Goal: Transaction & Acquisition: Book appointment/travel/reservation

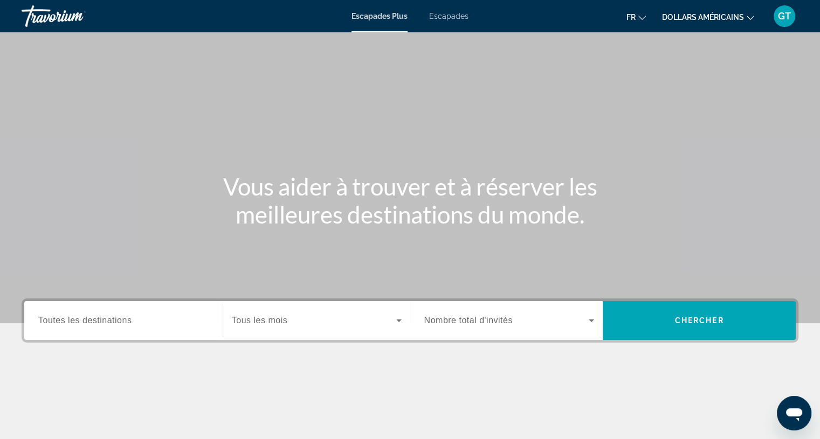
click at [441, 16] on font "Escapades" at bounding box center [448, 16] width 39 height 9
click at [684, 17] on font "dollars américains" at bounding box center [703, 17] width 82 height 9
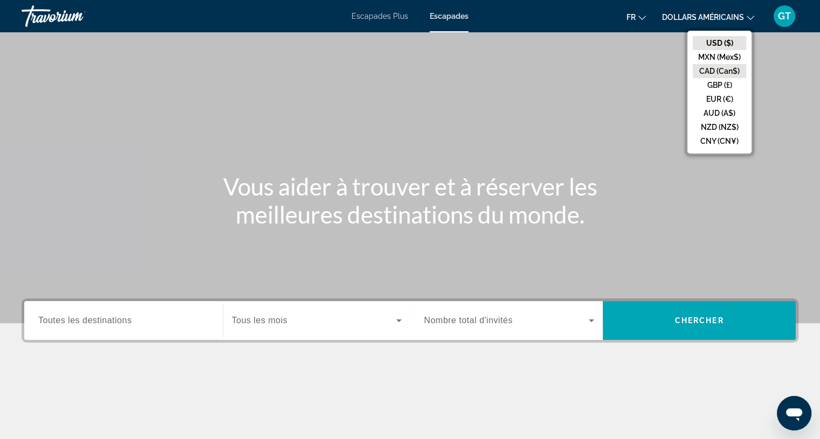
click at [709, 70] on button "CAD (Can$)" at bounding box center [718, 71] width 53 height 14
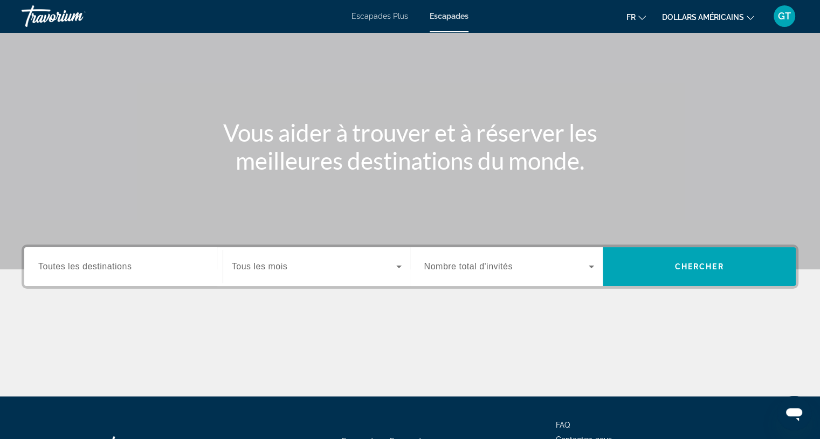
click at [123, 265] on span "Toutes les destinations" at bounding box center [84, 266] width 93 height 9
click at [123, 265] on input "Destination Toutes les destinations" at bounding box center [123, 267] width 170 height 13
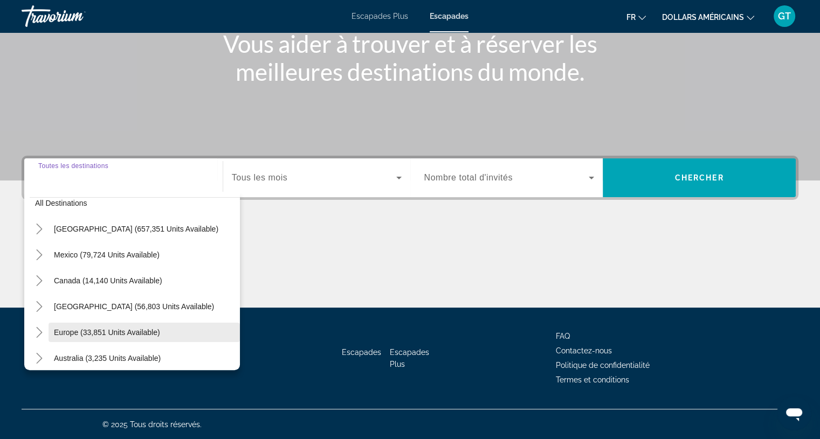
scroll to position [67, 0]
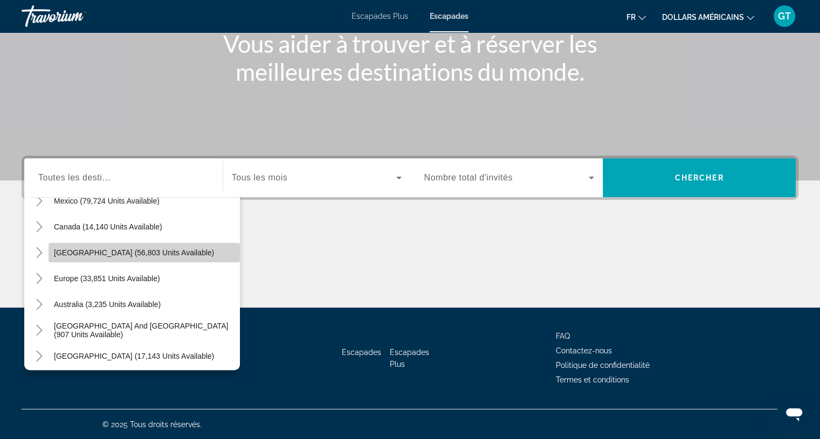
click at [171, 248] on span "[GEOGRAPHIC_DATA] (56,803 units available)" at bounding box center [134, 252] width 160 height 9
type input "**********"
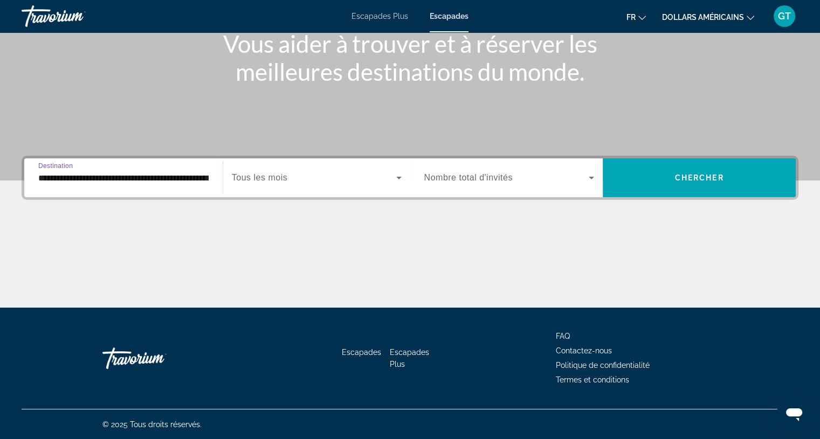
click at [308, 178] on span "Search widget" at bounding box center [314, 177] width 164 height 13
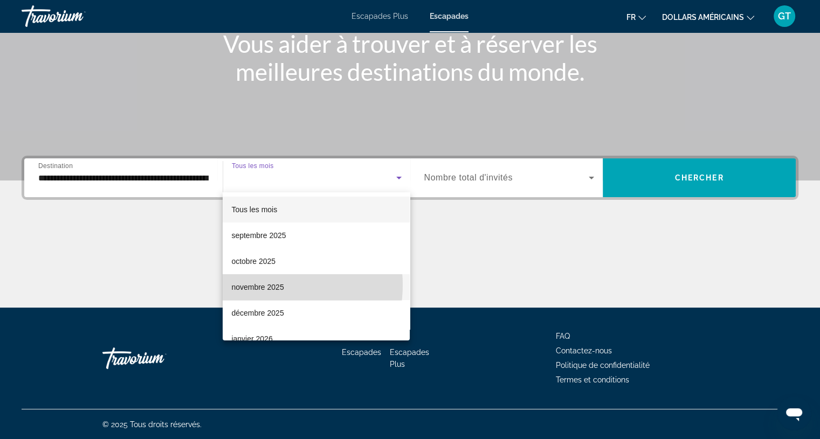
click at [268, 285] on font "novembre 2025" at bounding box center [257, 287] width 52 height 9
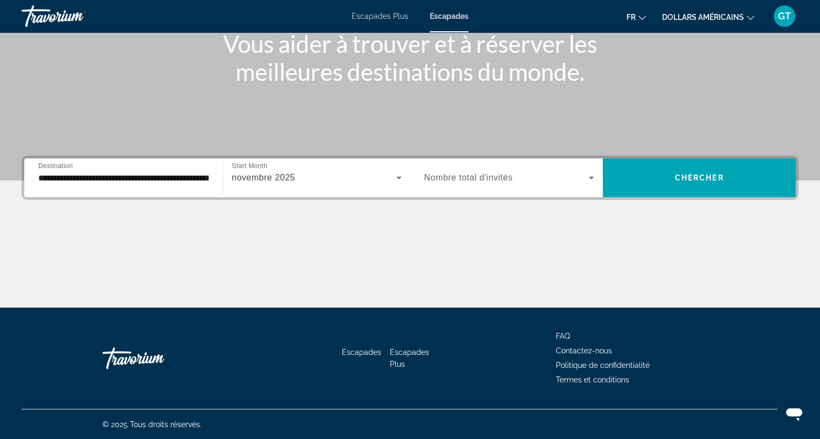
click at [539, 184] on div "Search widget" at bounding box center [509, 178] width 170 height 30
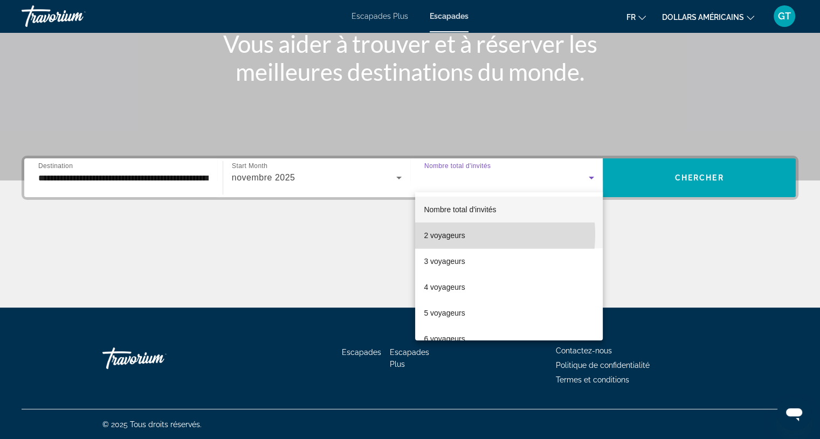
click at [454, 234] on font "2 voyageurs" at bounding box center [444, 235] width 41 height 9
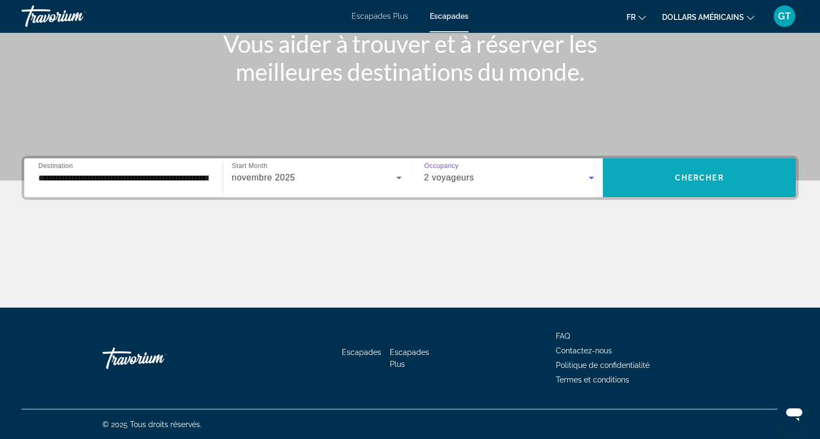
click at [721, 178] on span "Chercher" at bounding box center [699, 178] width 49 height 9
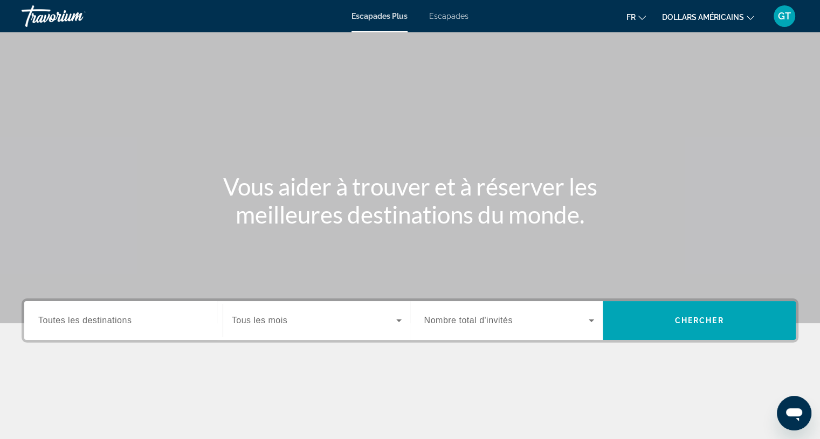
click at [461, 17] on font "Escapades" at bounding box center [448, 16] width 39 height 9
click at [687, 16] on font "dollars américains" at bounding box center [703, 17] width 82 height 9
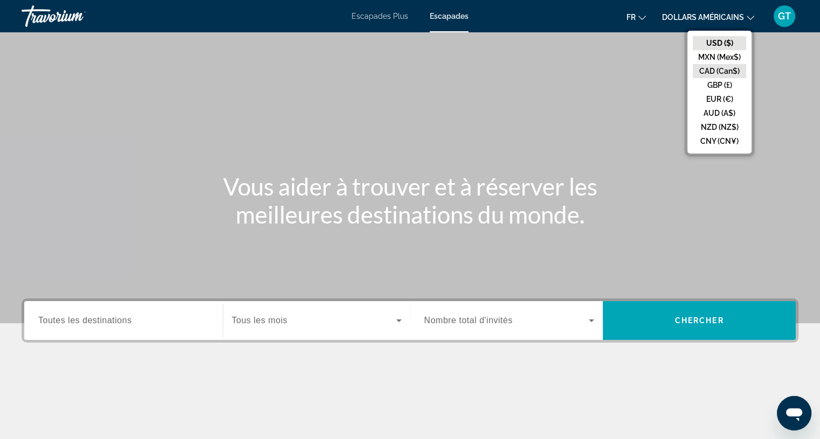
click at [711, 68] on button "CAD (Can$)" at bounding box center [718, 71] width 53 height 14
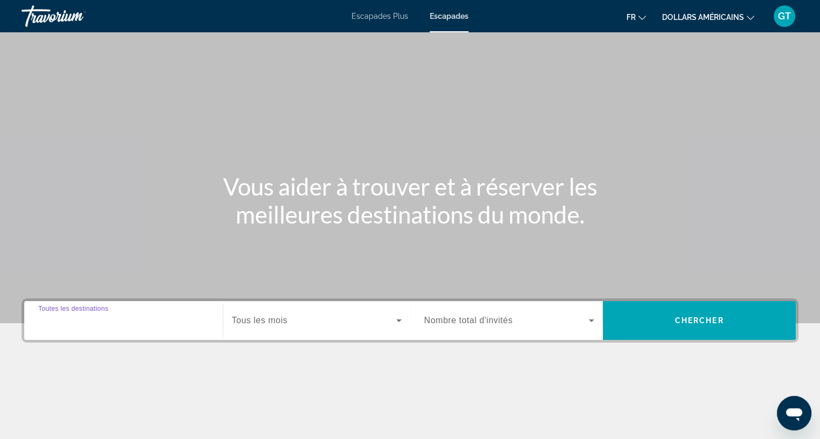
click at [197, 318] on input "Destination Toutes les destinations" at bounding box center [123, 321] width 170 height 13
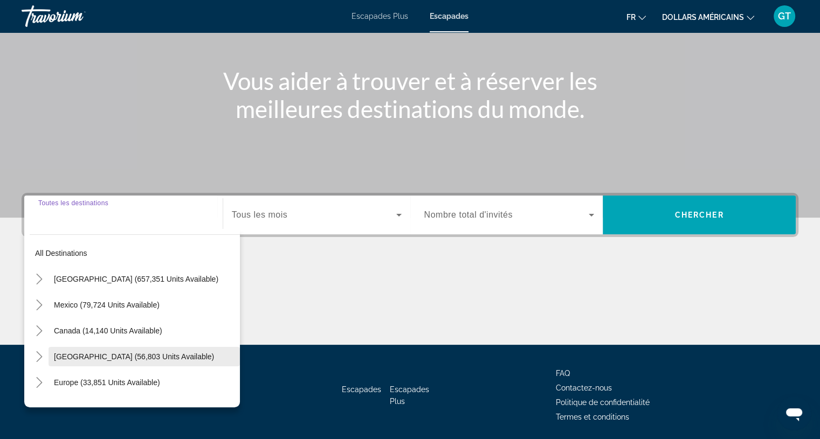
scroll to position [143, 0]
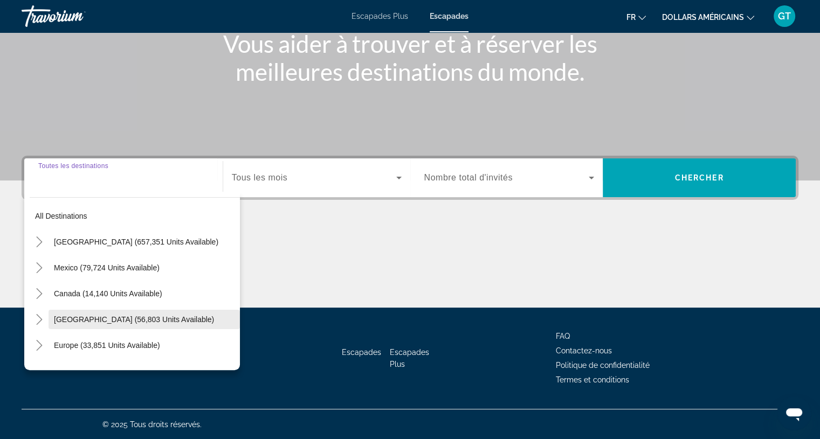
click at [175, 316] on span "[GEOGRAPHIC_DATA] (56,803 units available)" at bounding box center [134, 319] width 160 height 9
type input "**********"
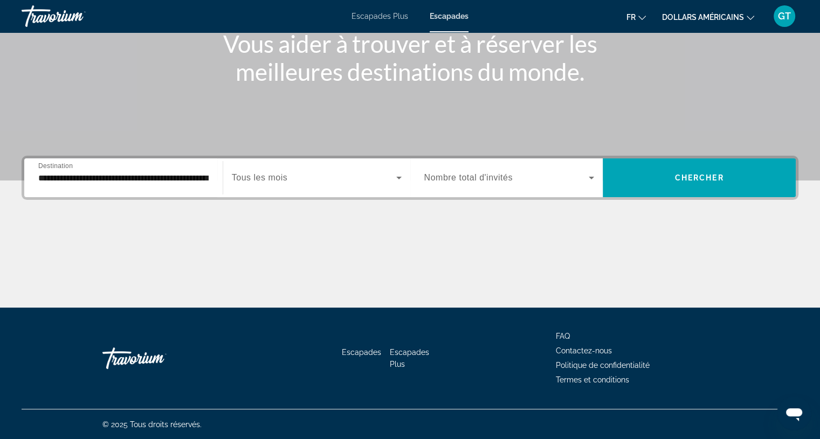
click at [395, 170] on div "Search widget" at bounding box center [317, 178] width 170 height 30
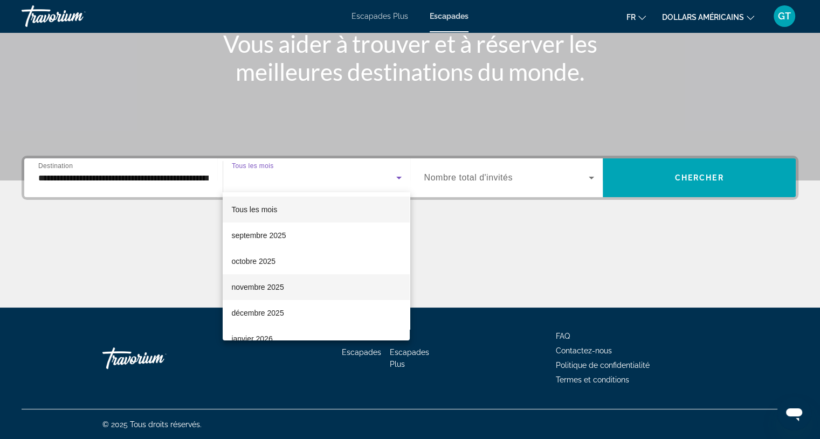
click at [289, 282] on mat-option "novembre 2025" at bounding box center [316, 287] width 187 height 26
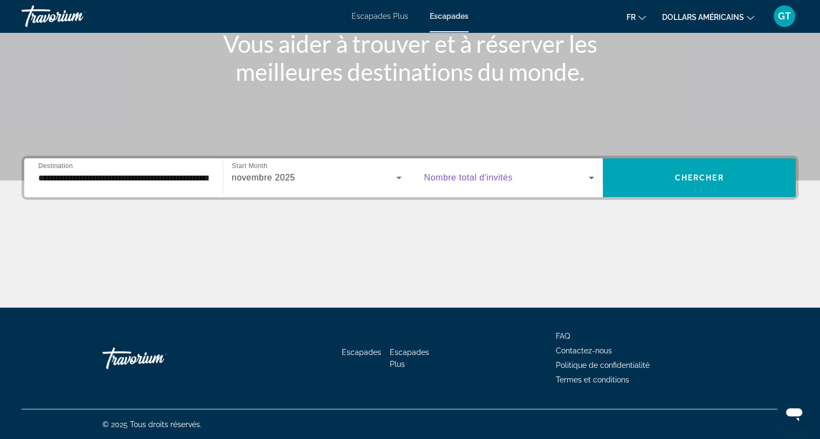
click at [595, 172] on icon "Search widget" at bounding box center [591, 177] width 13 height 13
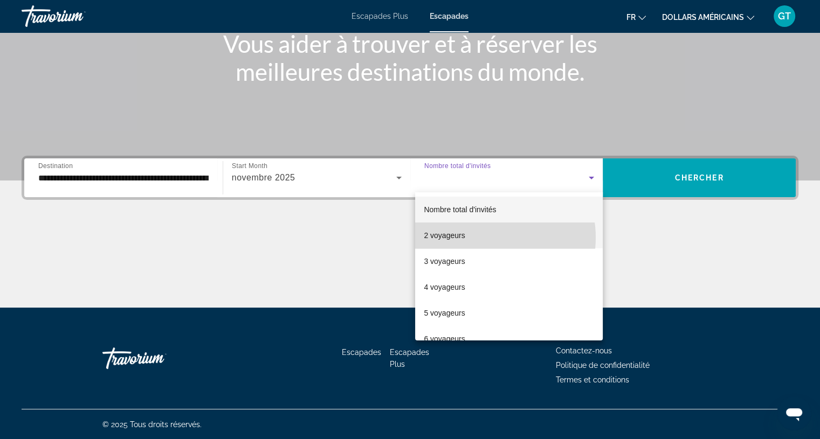
click at [484, 238] on mat-option "2 voyageurs" at bounding box center [509, 236] width 188 height 26
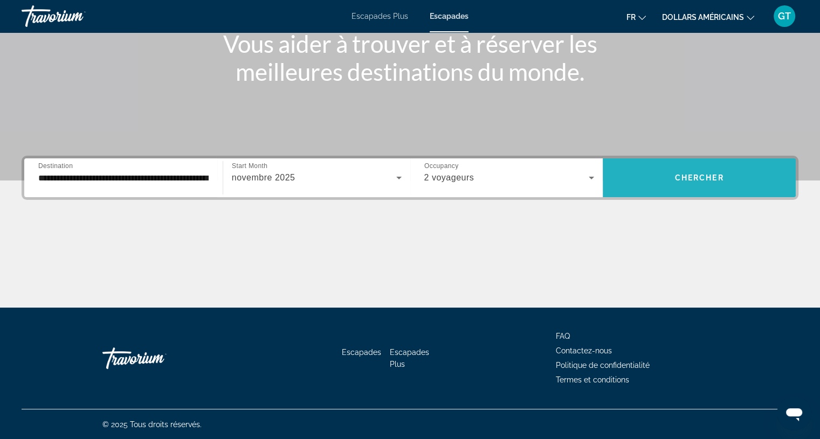
click at [685, 178] on span "Chercher" at bounding box center [699, 178] width 49 height 9
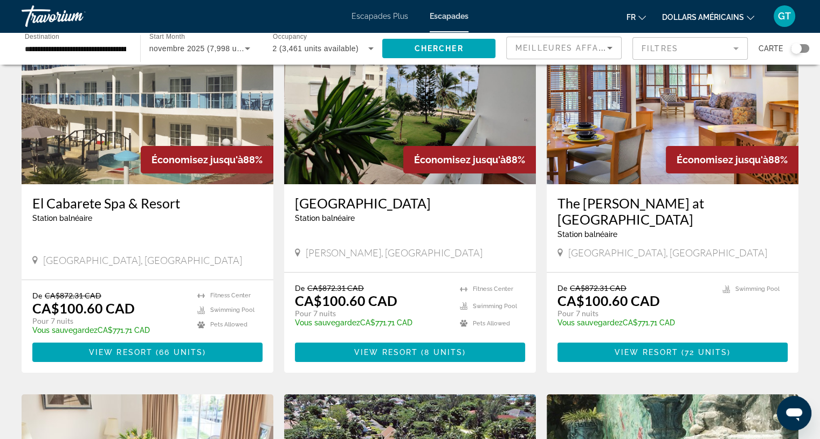
scroll to position [108, 0]
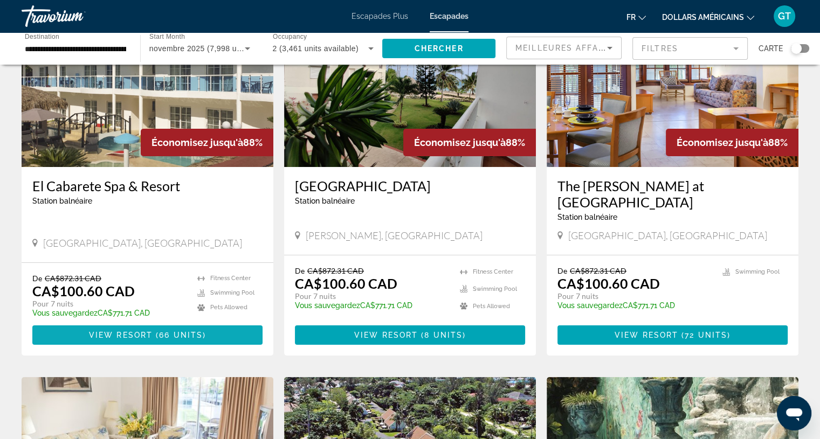
click at [152, 331] on span "( 66 units )" at bounding box center [178, 335] width 53 height 9
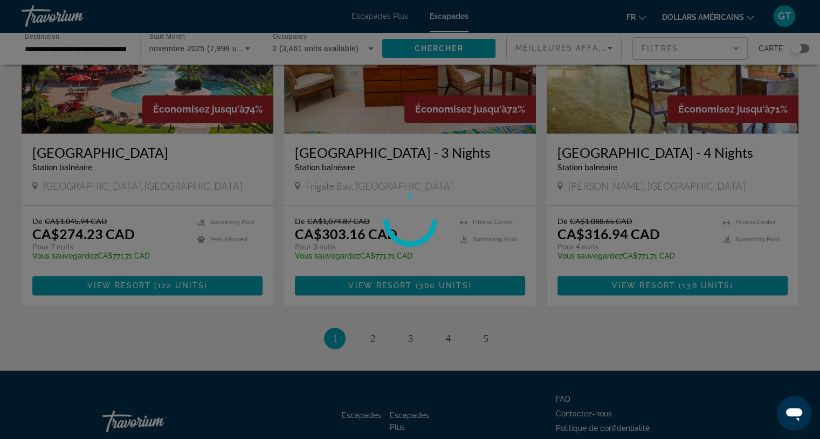
scroll to position [1336, 0]
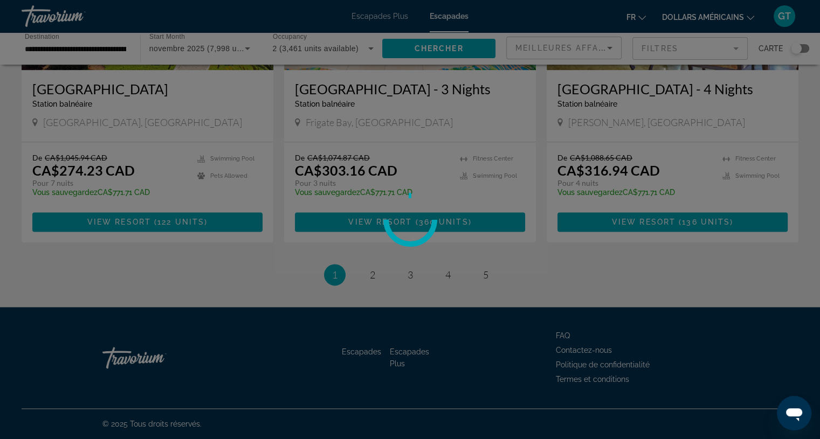
click at [373, 274] on div at bounding box center [410, 219] width 820 height 439
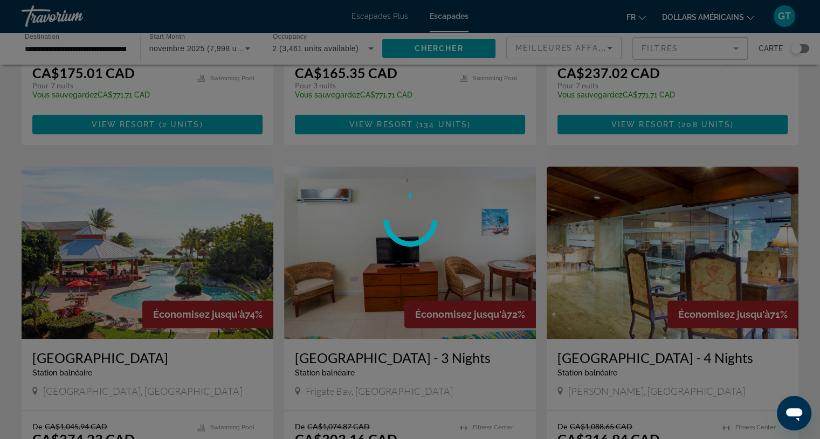
scroll to position [797, 0]
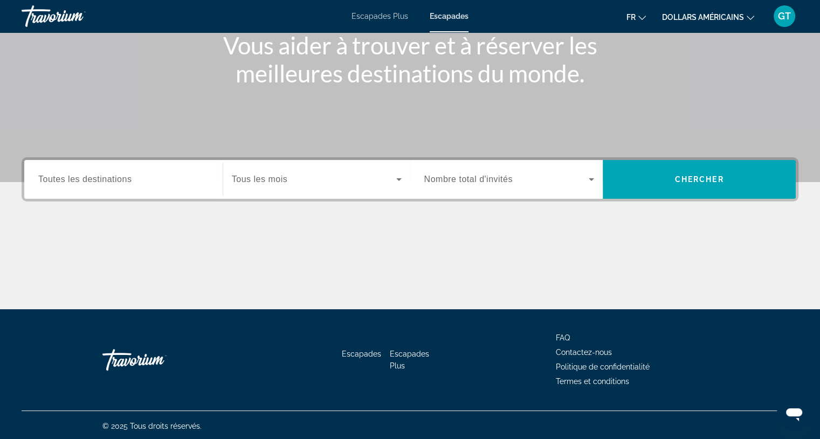
scroll to position [143, 0]
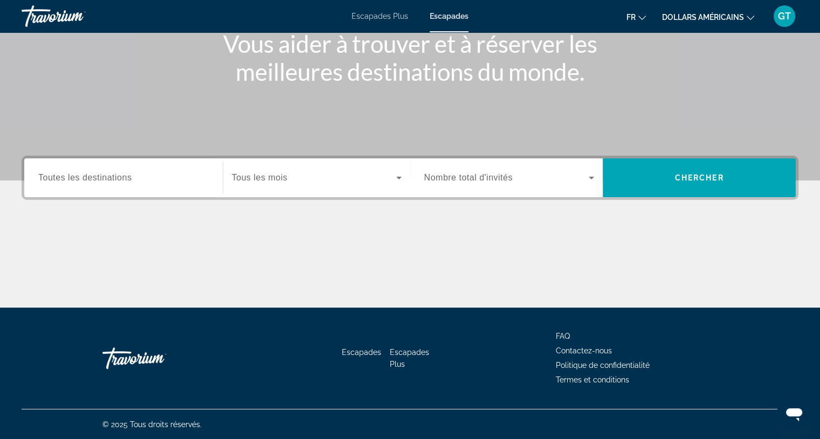
click at [129, 161] on div "Destination Toutes les destinations" at bounding box center [124, 177] width 188 height 39
click at [116, 178] on span "Toutes les destinations" at bounding box center [84, 177] width 93 height 9
click at [116, 178] on input "Destination Toutes les destinations" at bounding box center [123, 178] width 170 height 13
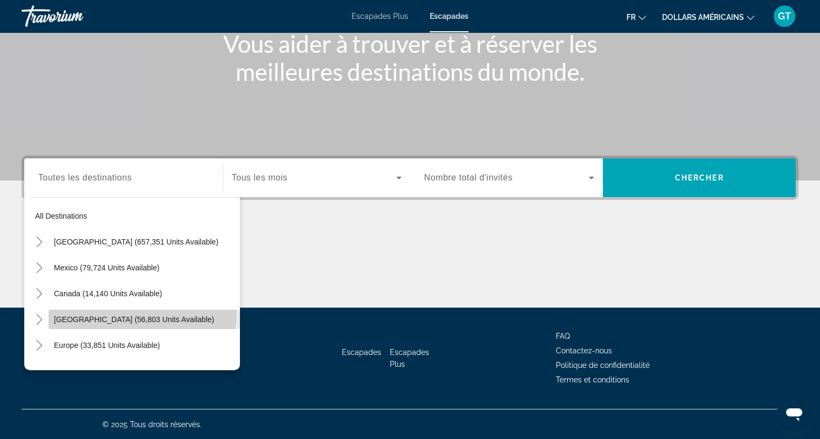
click at [142, 315] on span "[GEOGRAPHIC_DATA] (56,803 units available)" at bounding box center [134, 319] width 160 height 9
type input "**********"
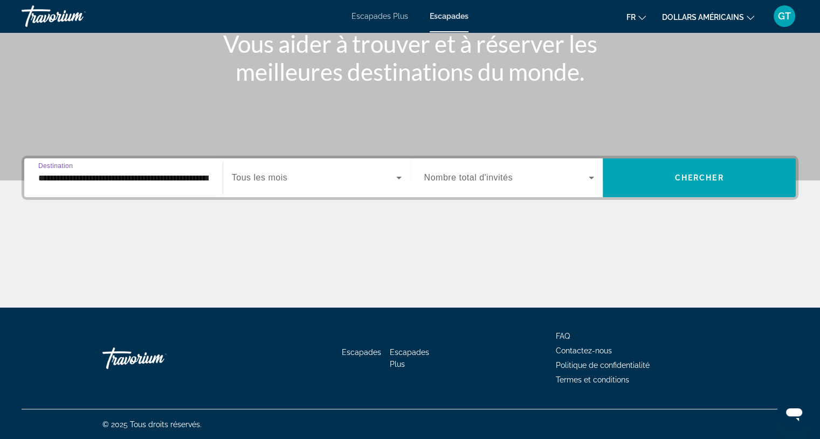
click at [396, 174] on icon "Search widget" at bounding box center [398, 177] width 13 height 13
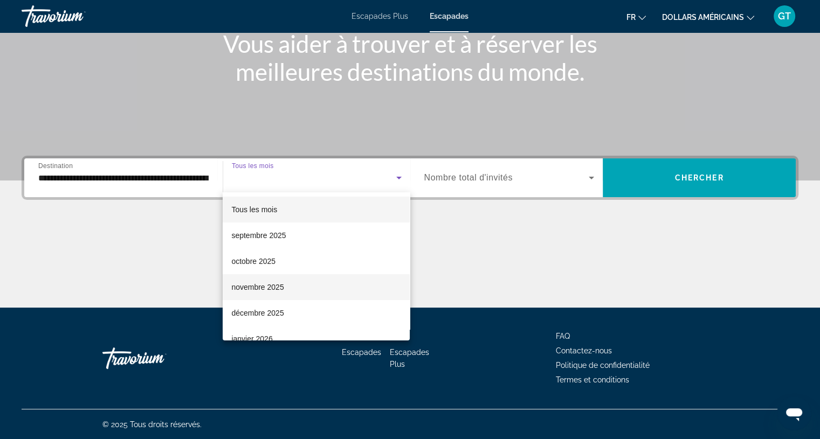
click at [281, 288] on font "novembre 2025" at bounding box center [257, 287] width 52 height 9
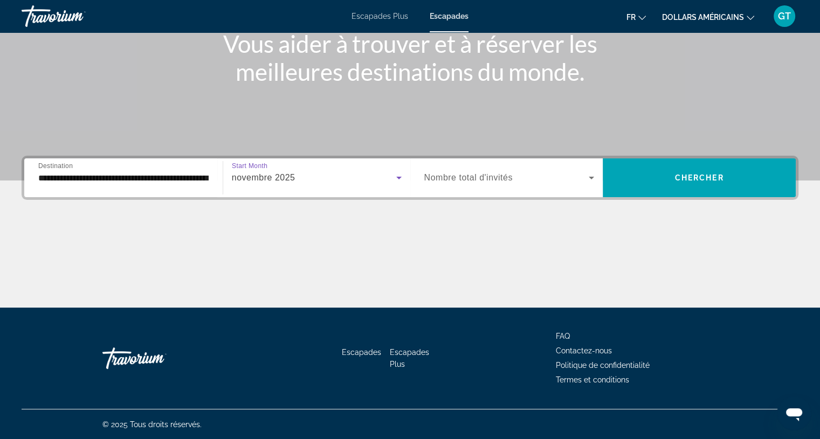
click at [548, 179] on span "Search widget" at bounding box center [506, 177] width 165 height 13
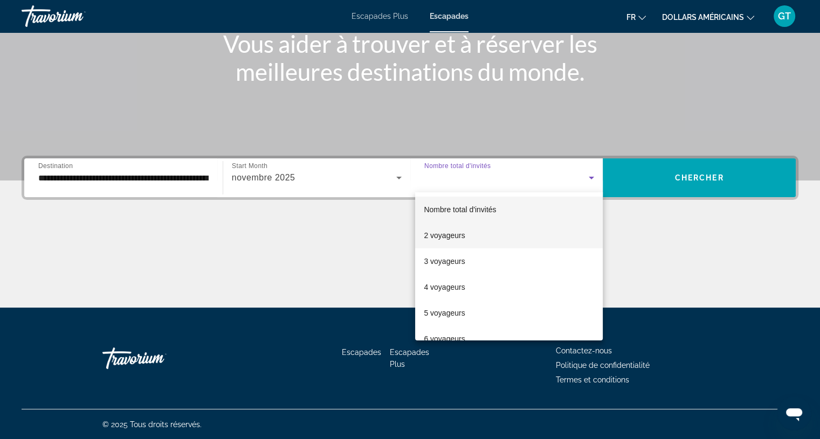
click at [505, 235] on mat-option "2 voyageurs" at bounding box center [509, 236] width 188 height 26
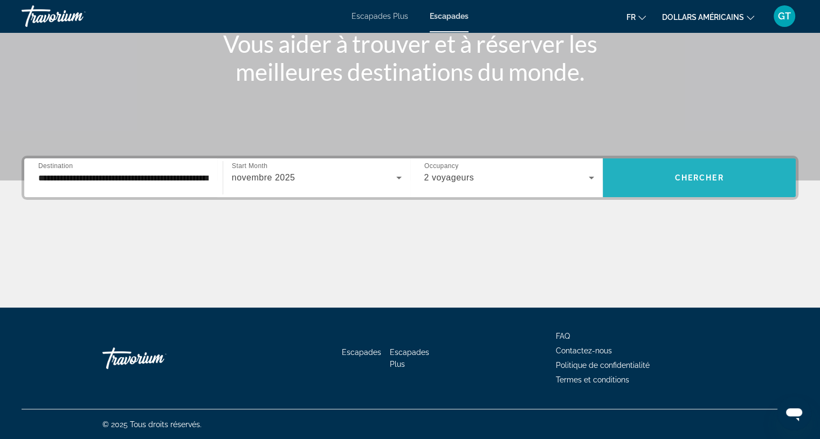
click at [671, 179] on span "Search widget" at bounding box center [698, 178] width 193 height 26
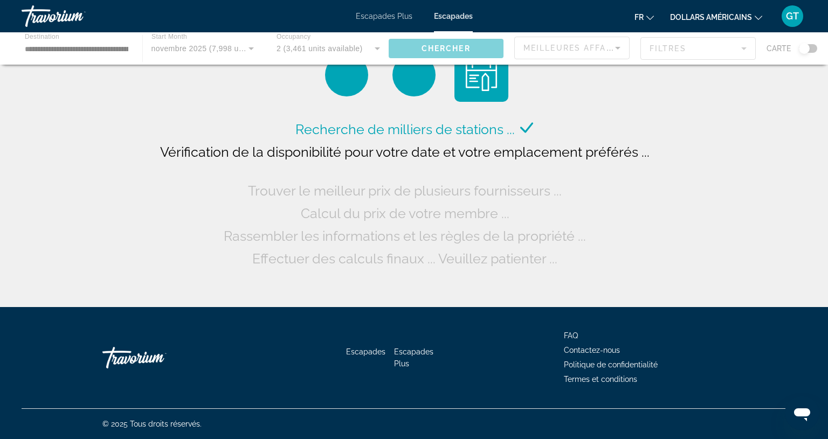
click at [694, 13] on font "dollars américains" at bounding box center [711, 17] width 82 height 9
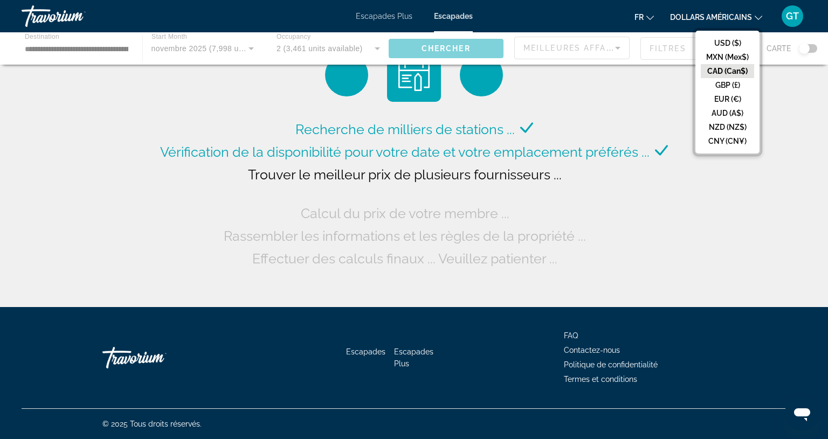
click at [713, 68] on button "CAD (Can$)" at bounding box center [727, 71] width 53 height 14
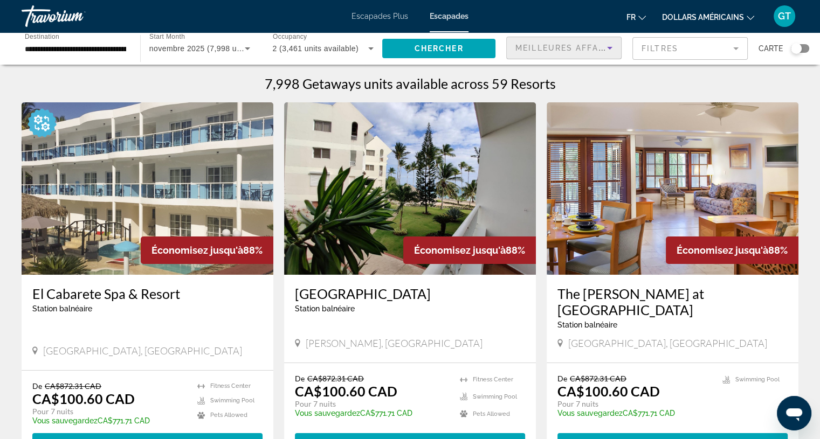
click at [609, 46] on icon "Sort by" at bounding box center [609, 47] width 13 height 13
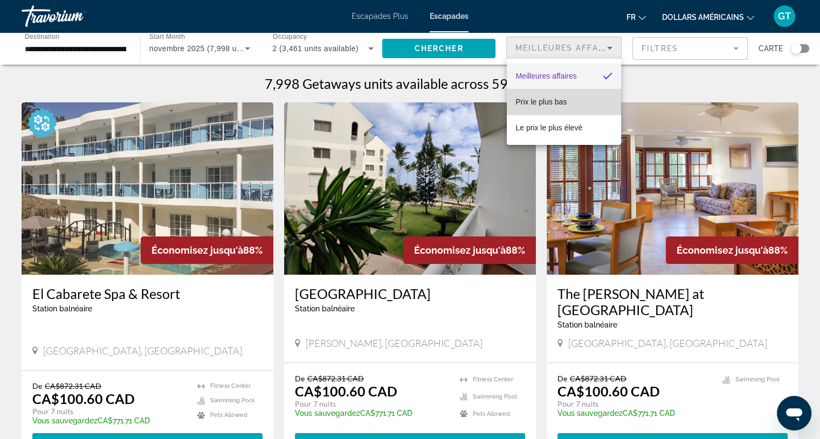
click at [567, 101] on mat-option "Prix ​​​​le plus bas" at bounding box center [564, 102] width 114 height 26
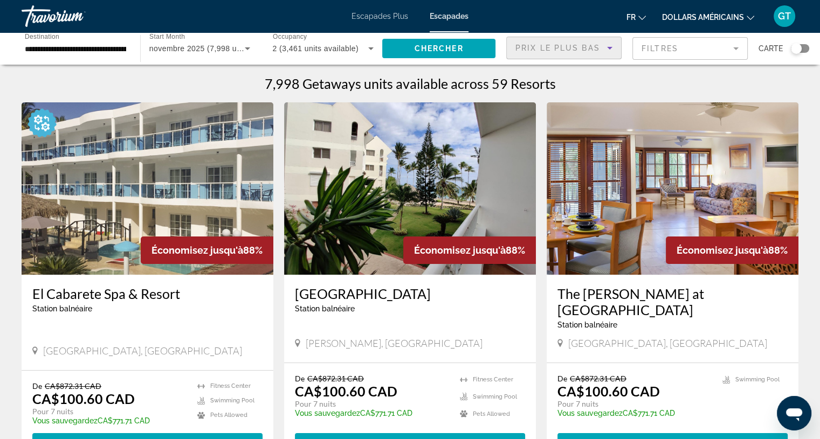
click at [701, 47] on mat-form-field "Filtres" at bounding box center [689, 48] width 115 height 23
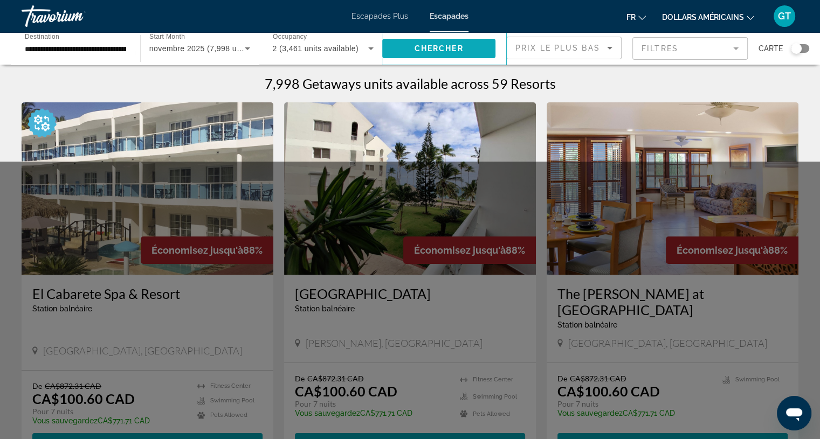
click at [466, 52] on span "Search widget" at bounding box center [438, 49] width 113 height 26
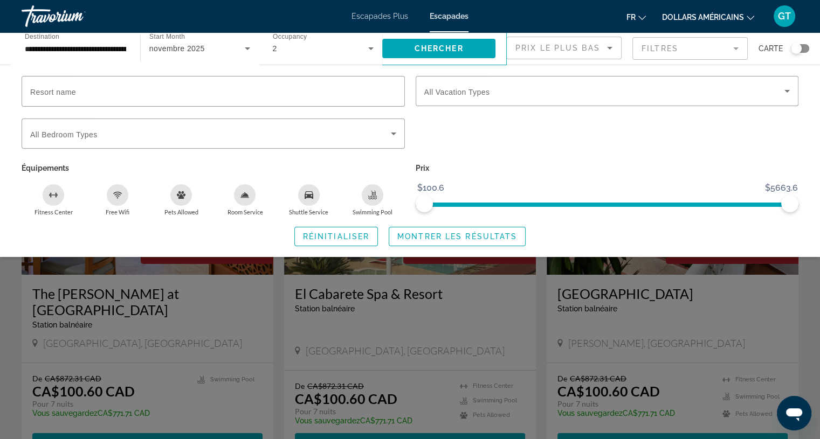
click at [541, 158] on div "Search widget" at bounding box center [607, 140] width 394 height 42
click at [594, 47] on span "Prix ​​​​le plus bas" at bounding box center [557, 48] width 85 height 9
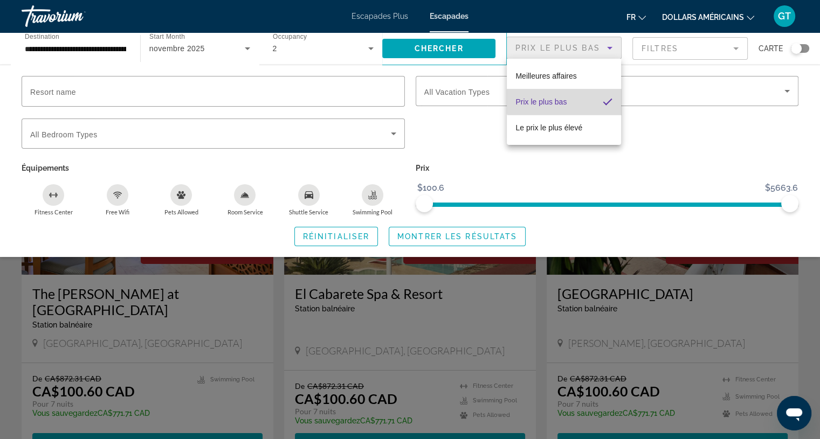
click at [564, 100] on font "Prix ​​​​le plus bas" at bounding box center [540, 102] width 51 height 9
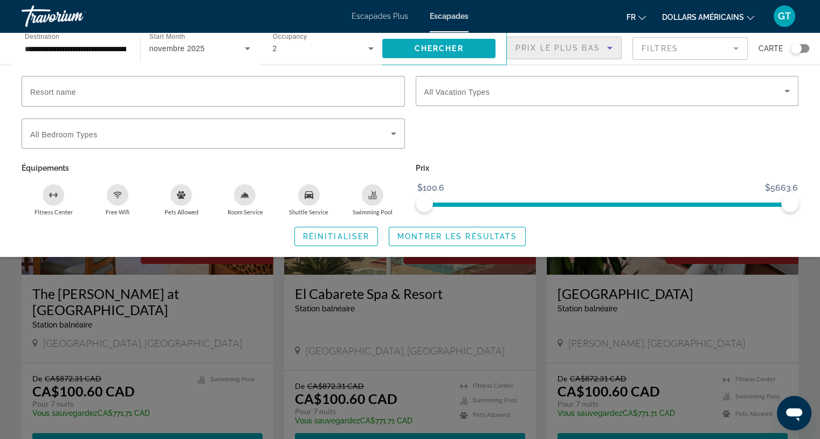
click at [439, 53] on span "Search widget" at bounding box center [438, 49] width 113 height 26
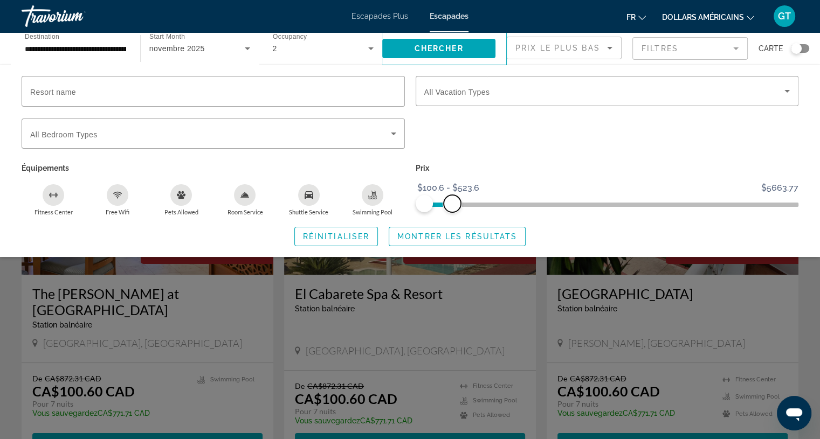
drag, startPoint x: 785, startPoint y: 202, endPoint x: 452, endPoint y: 211, distance: 333.7
click at [452, 211] on span "ngx-slider-max" at bounding box center [451, 203] width 17 height 17
click at [455, 239] on span "Montrer les résultats" at bounding box center [457, 236] width 120 height 9
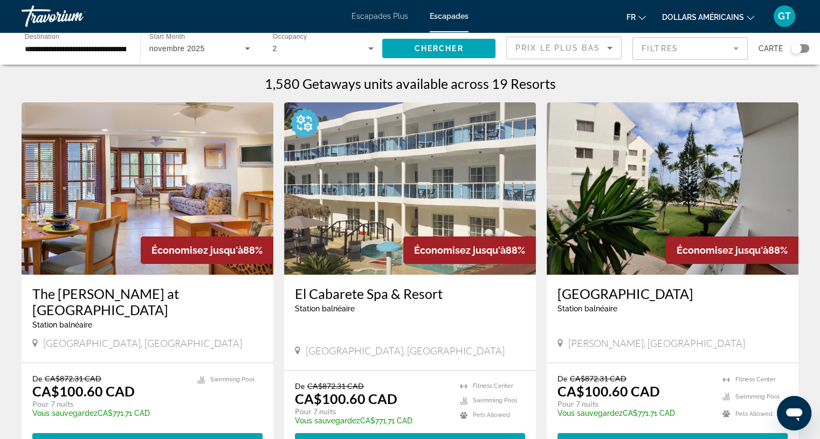
click at [694, 53] on mat-form-field "Filtres" at bounding box center [689, 48] width 115 height 23
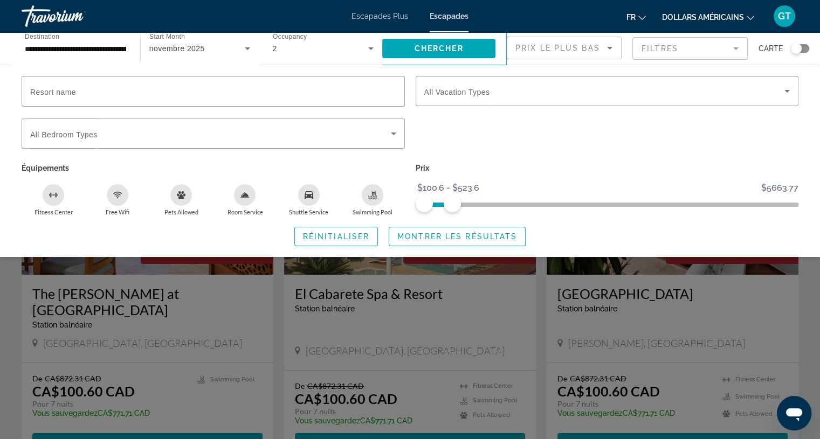
click at [684, 48] on mat-form-field "Filtres" at bounding box center [689, 48] width 115 height 23
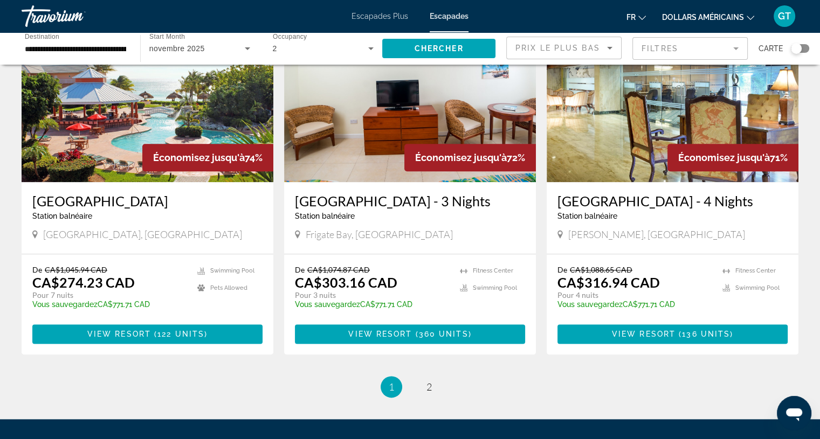
scroll to position [1239, 0]
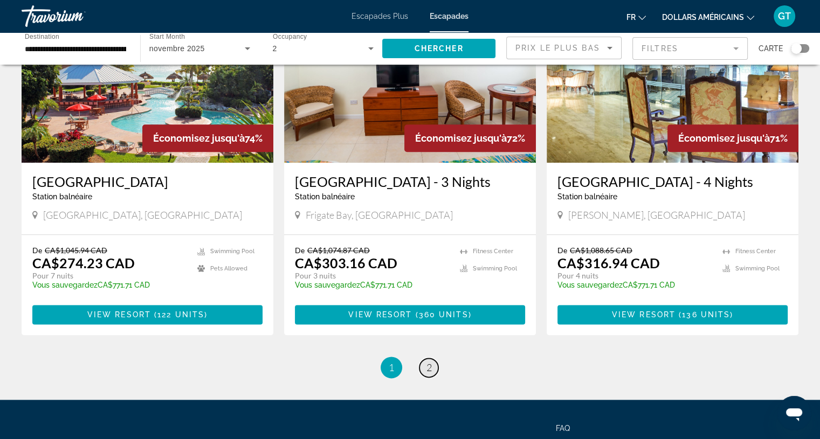
click at [426, 370] on span "2" at bounding box center [428, 368] width 5 height 12
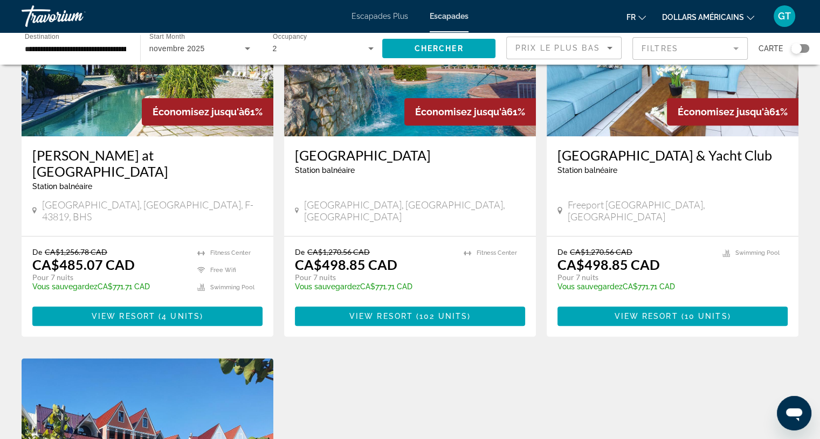
scroll to position [485, 0]
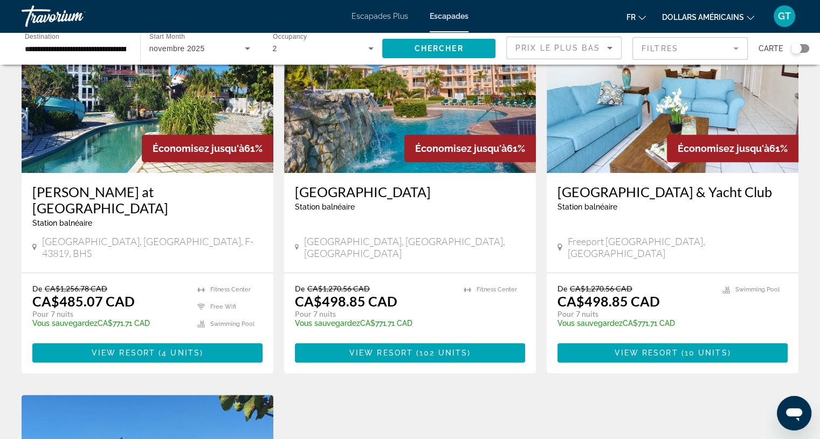
click at [161, 349] on span "( 4 units )" at bounding box center [179, 353] width 48 height 9
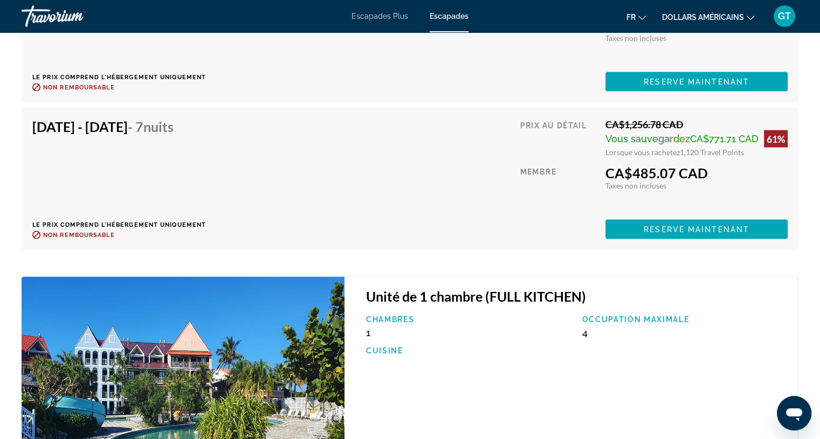
scroll to position [2120, 0]
